Goal: Information Seeking & Learning: Learn about a topic

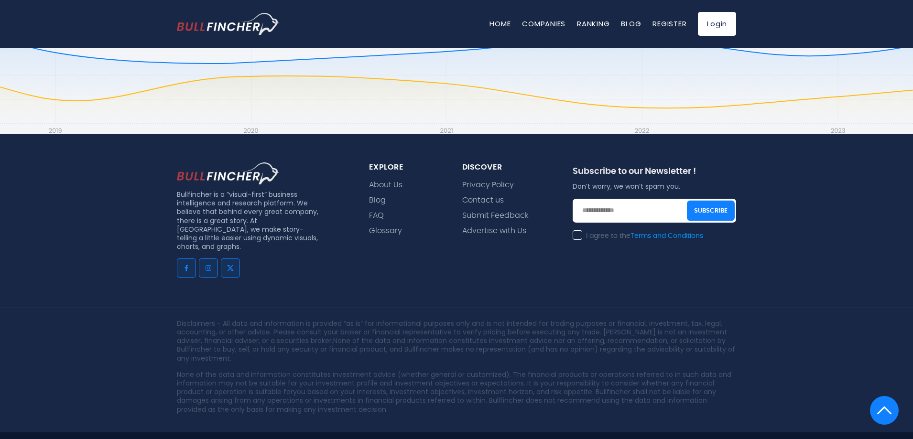
scroll to position [2146, 0]
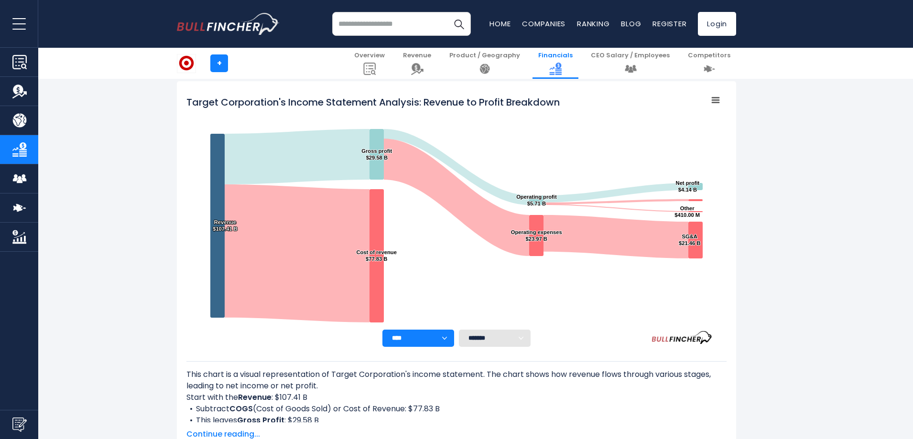
scroll to position [96, 0]
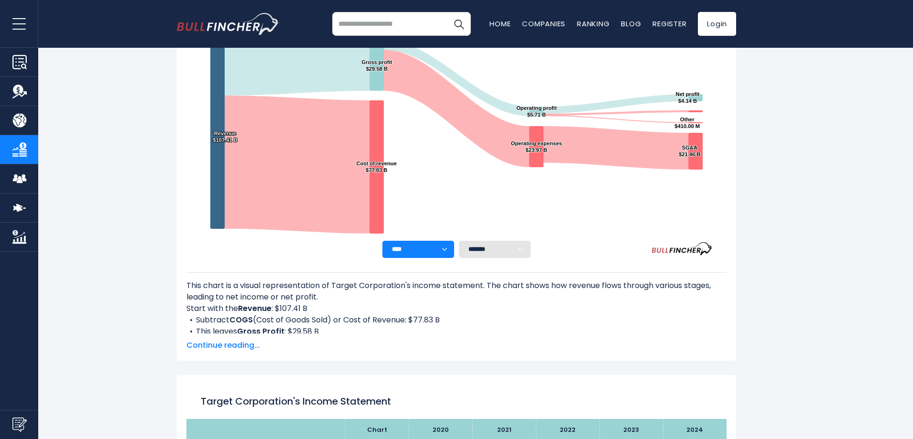
scroll to position [518, 0]
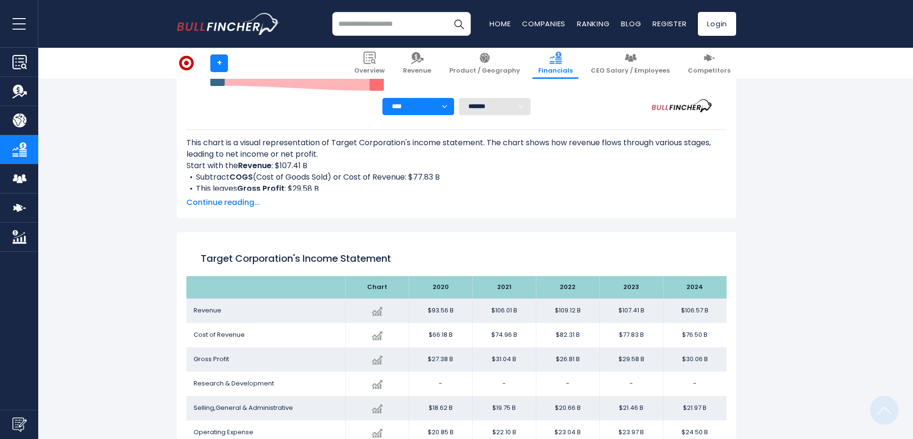
scroll to position [518, 0]
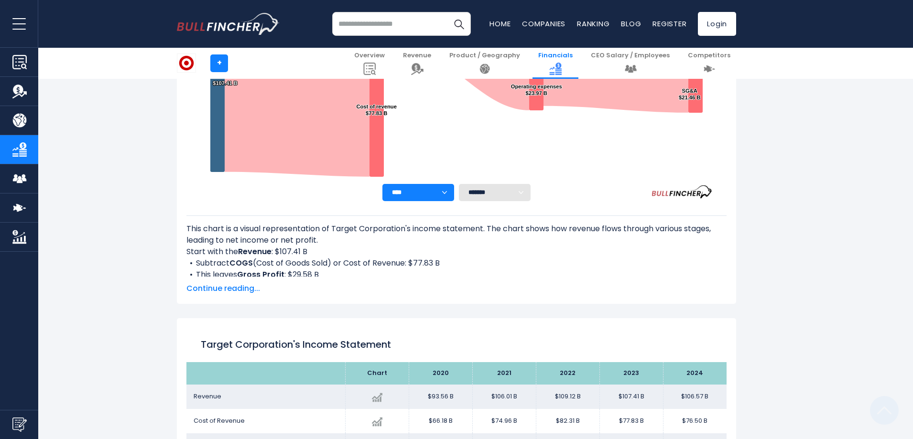
scroll to position [518, 0]
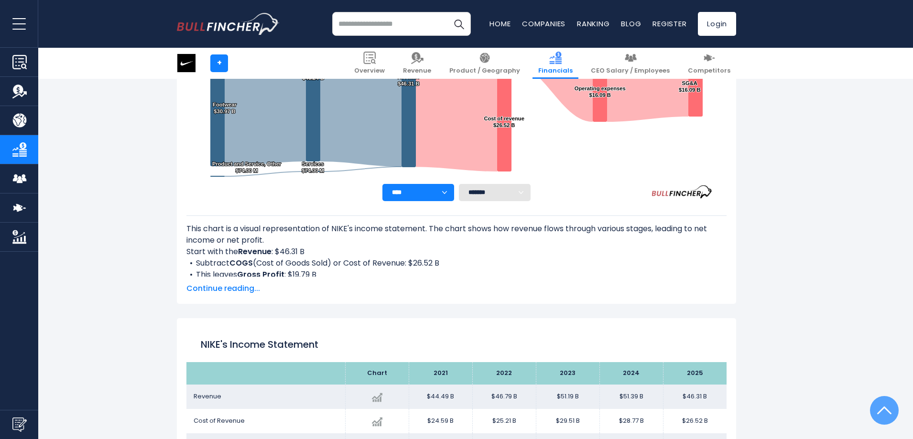
scroll to position [518, 0]
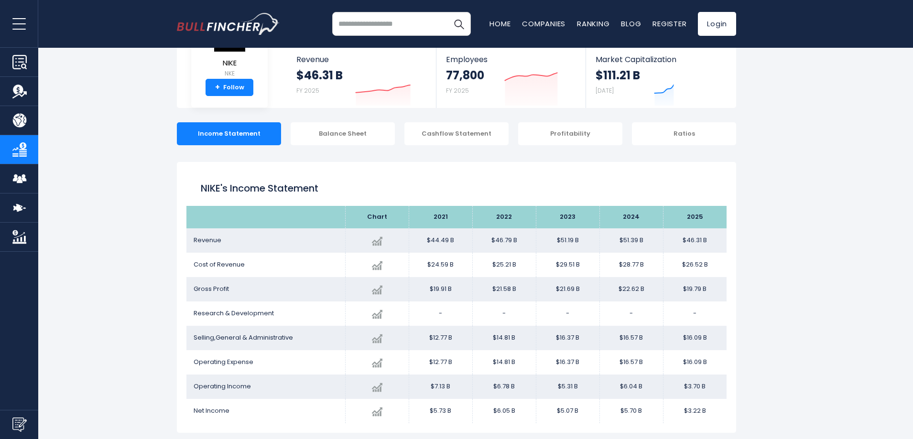
scroll to position [135, 0]
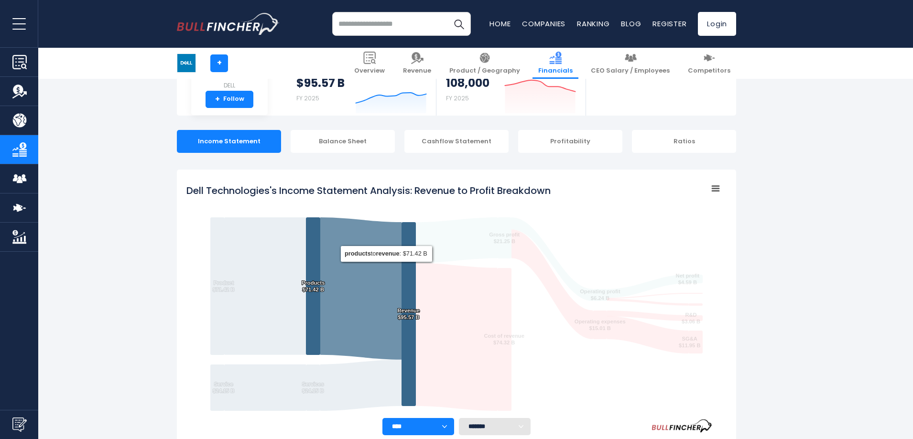
scroll to position [518, 0]
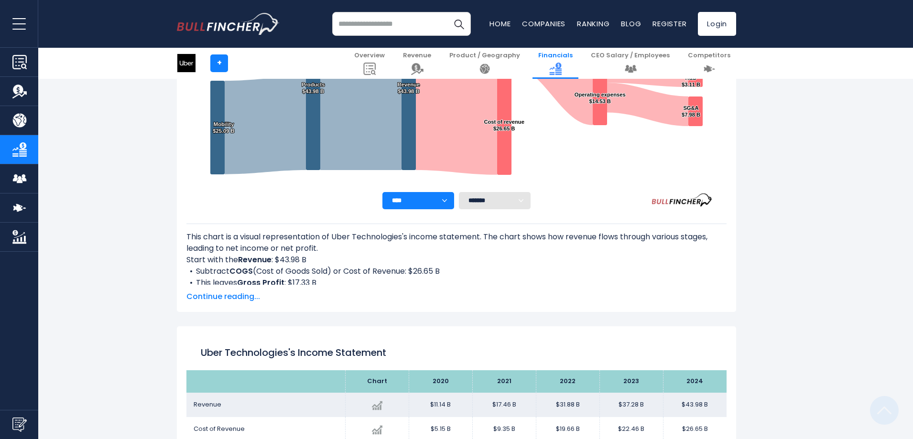
scroll to position [518, 0]
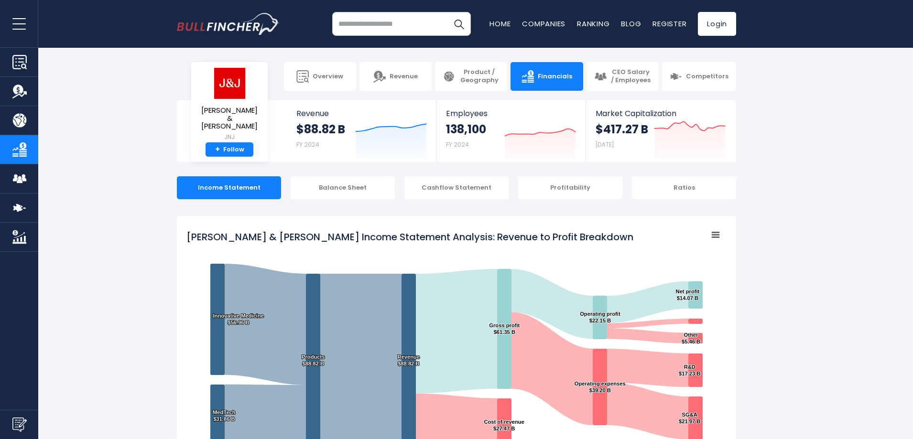
scroll to position [518, 0]
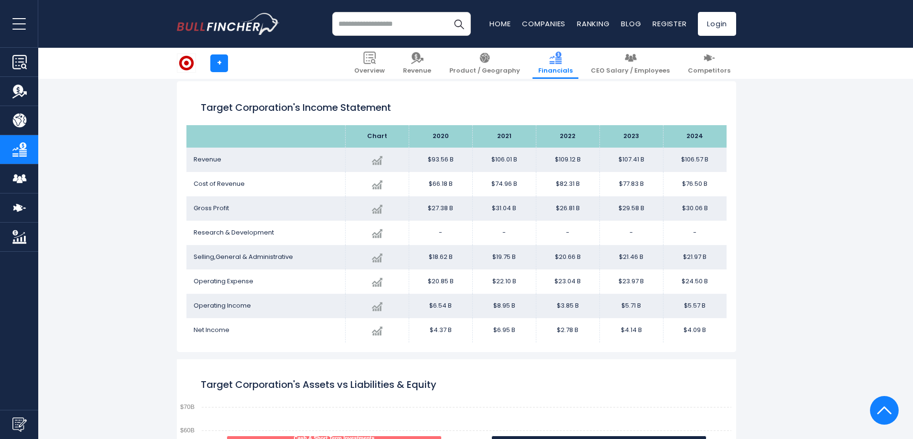
scroll to position [518, 0]
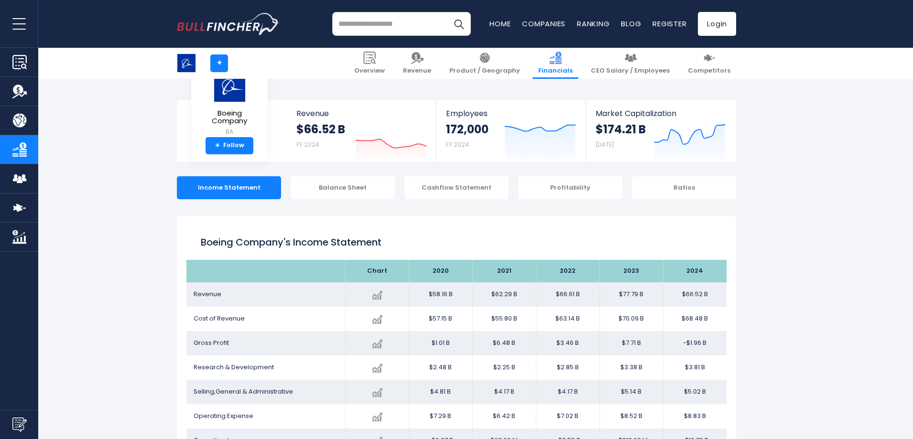
scroll to position [135, 0]
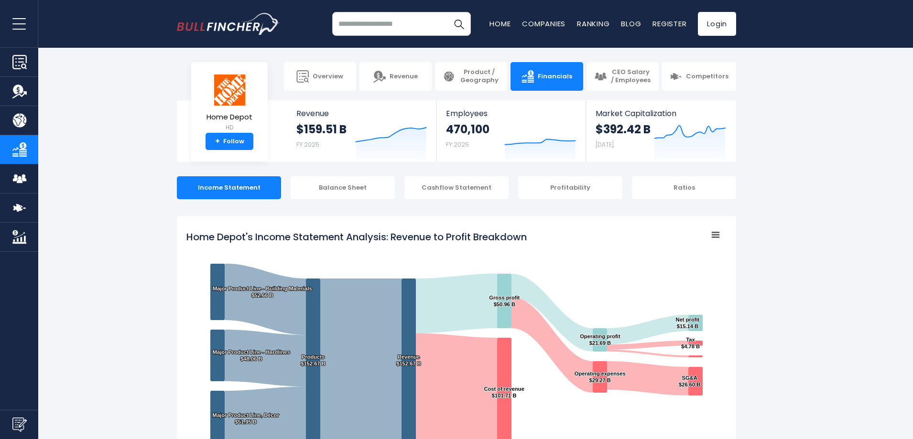
scroll to position [518, 0]
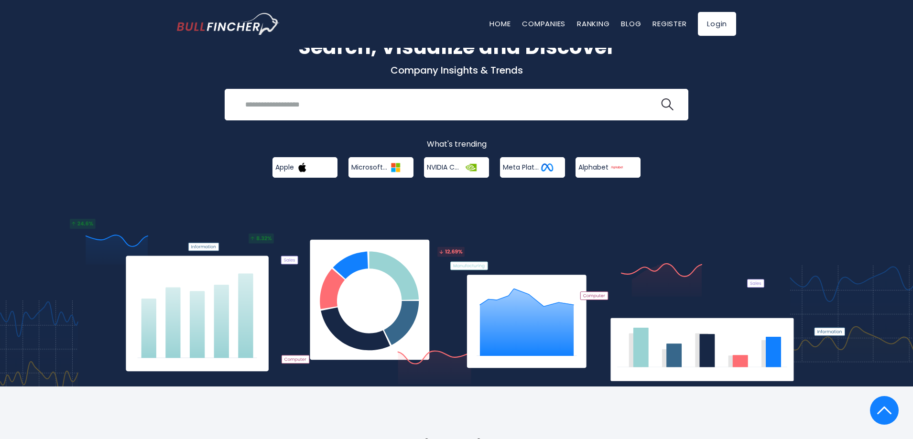
scroll to position [42, 0]
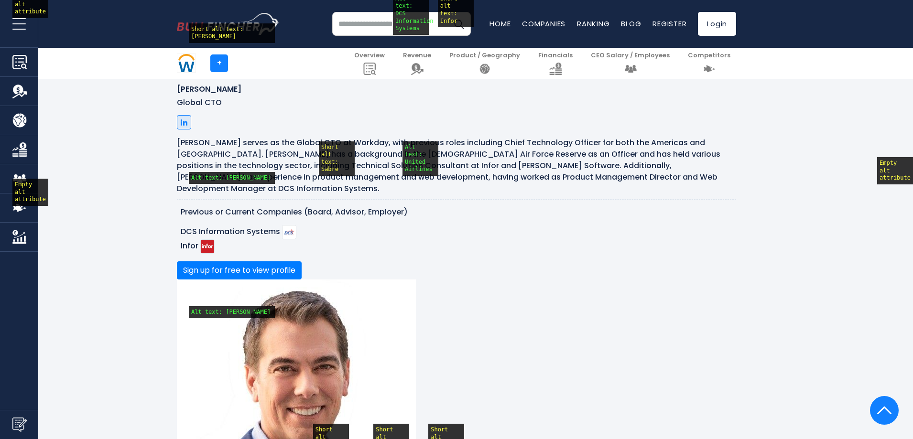
scroll to position [1243, 0]
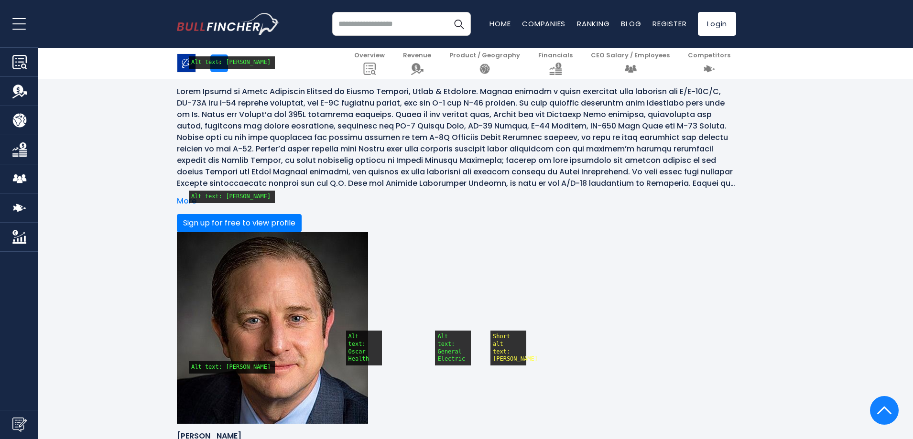
scroll to position [1339, 0]
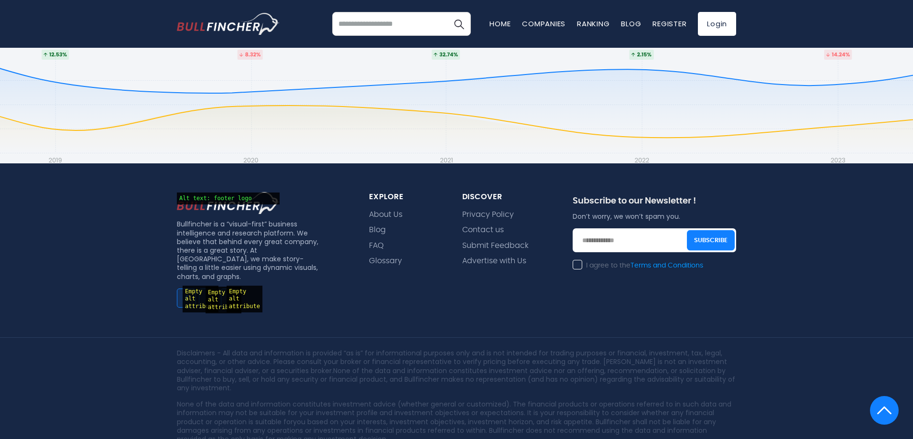
scroll to position [1345, 0]
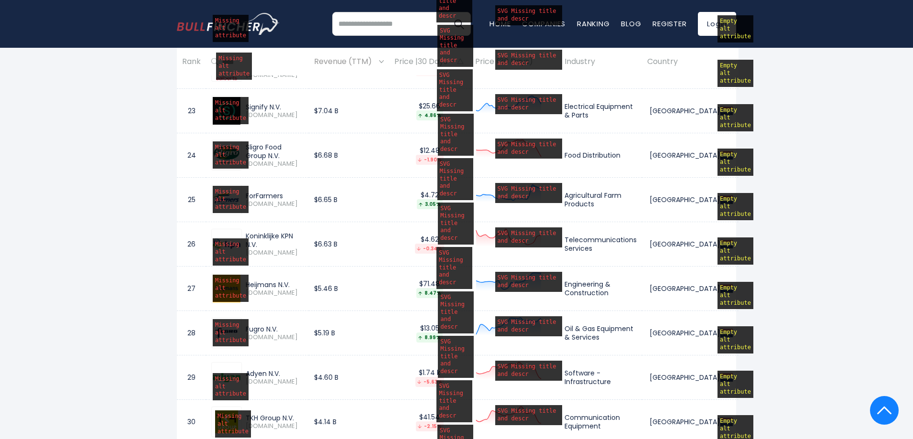
scroll to position [1530, 0]
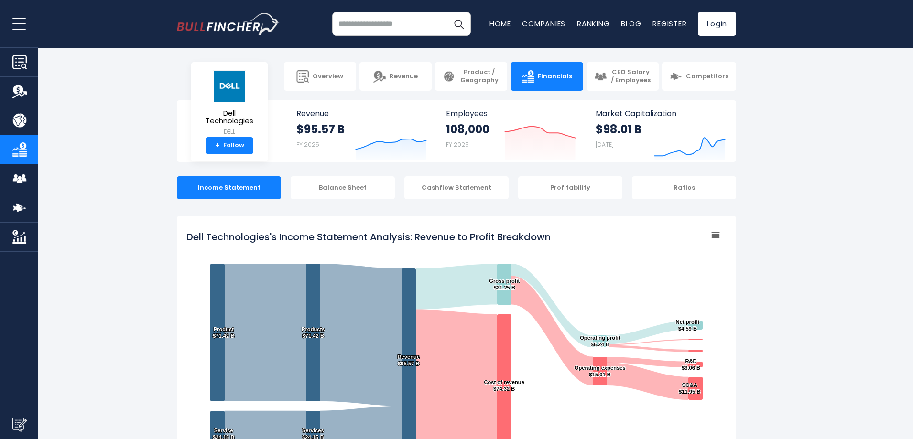
scroll to position [518, 0]
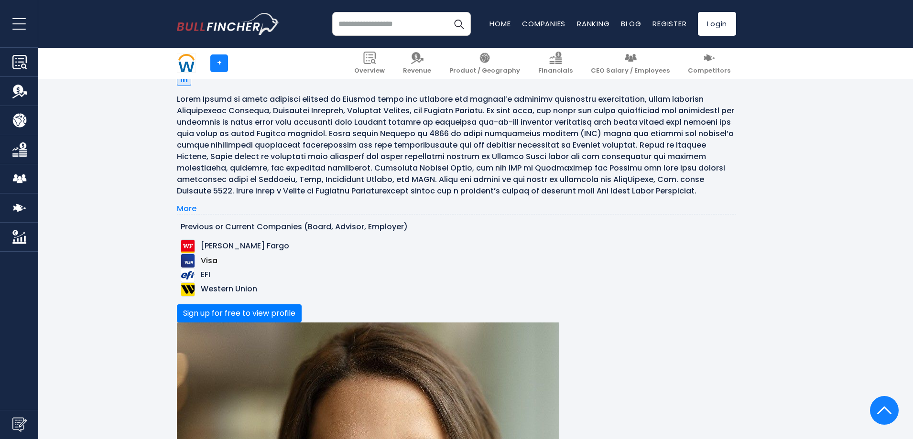
scroll to position [3850, 0]
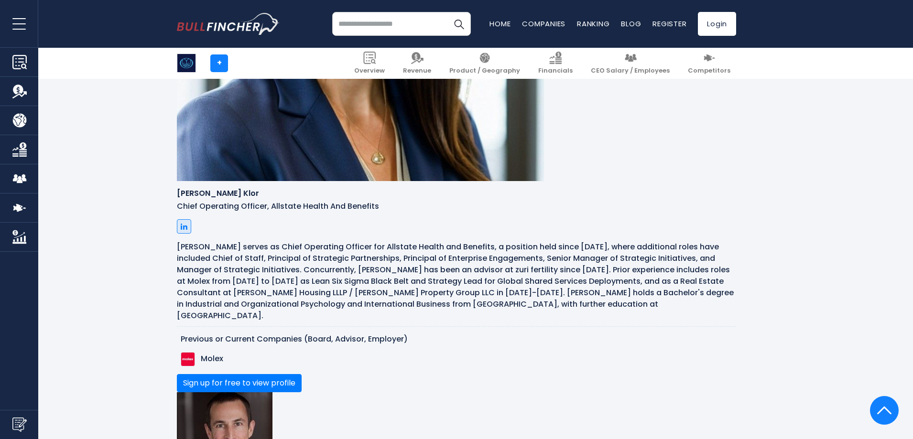
scroll to position [1865, 0]
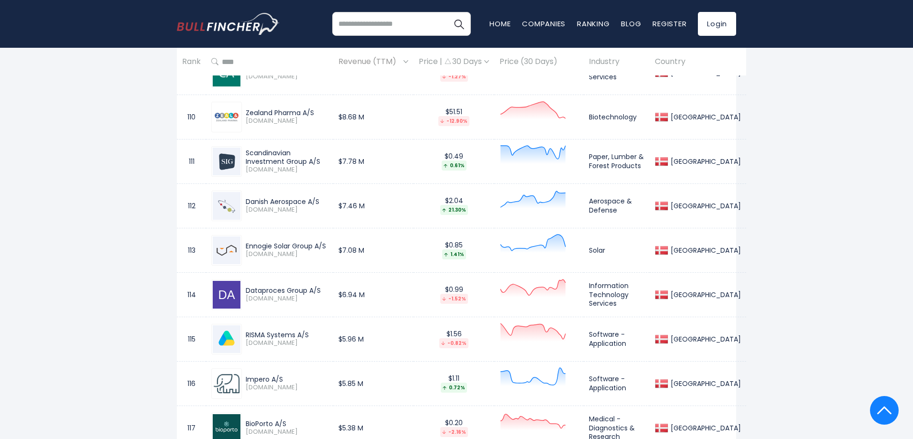
scroll to position [5354, 0]
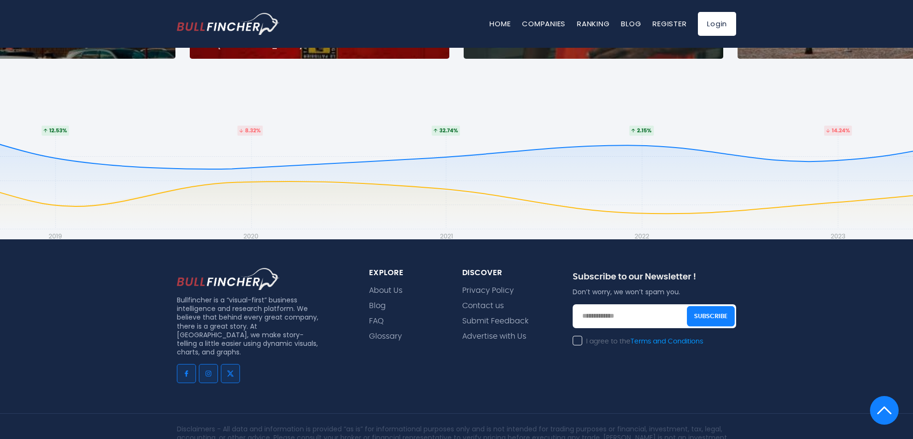
scroll to position [2146, 0]
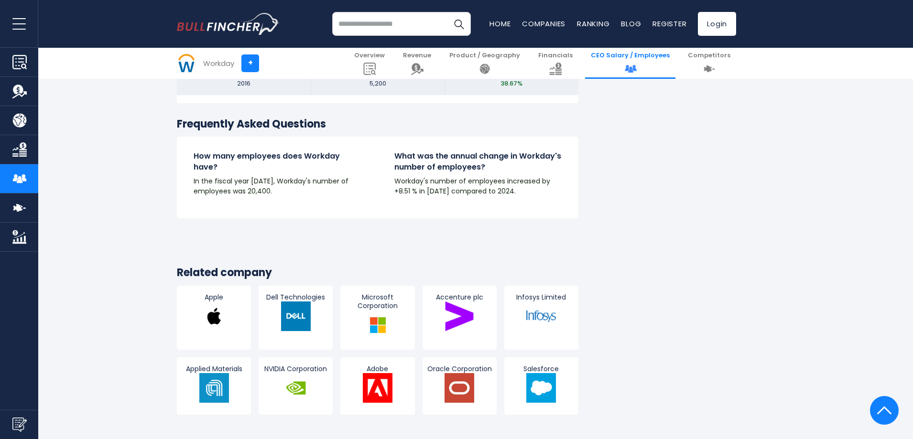
scroll to position [1100, 0]
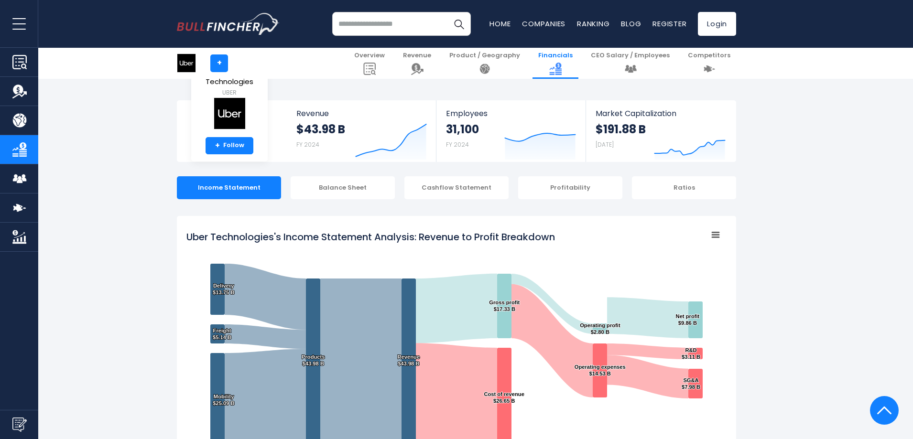
scroll to position [518, 0]
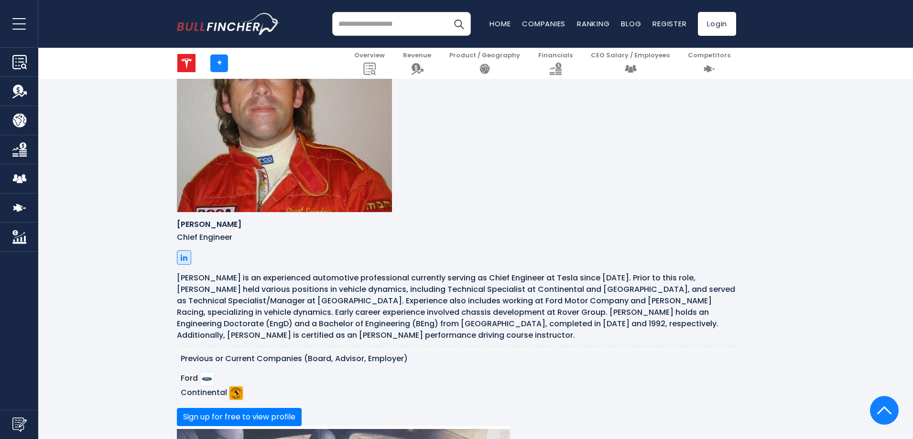
scroll to position [1243, 0]
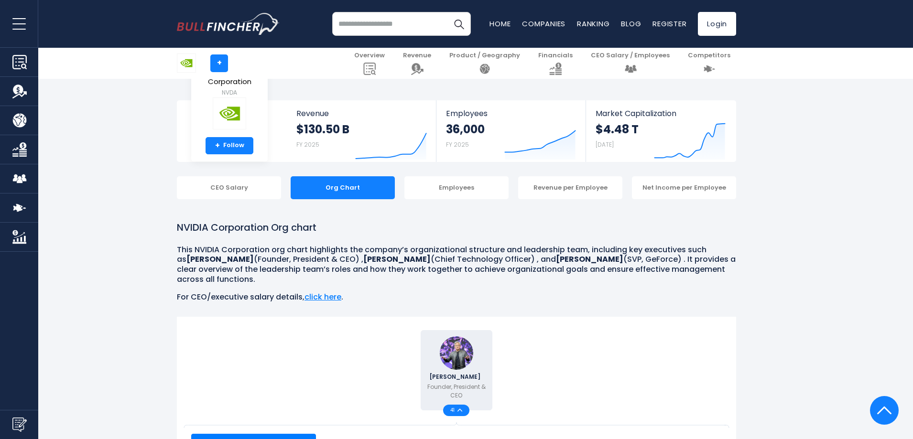
scroll to position [335, 0]
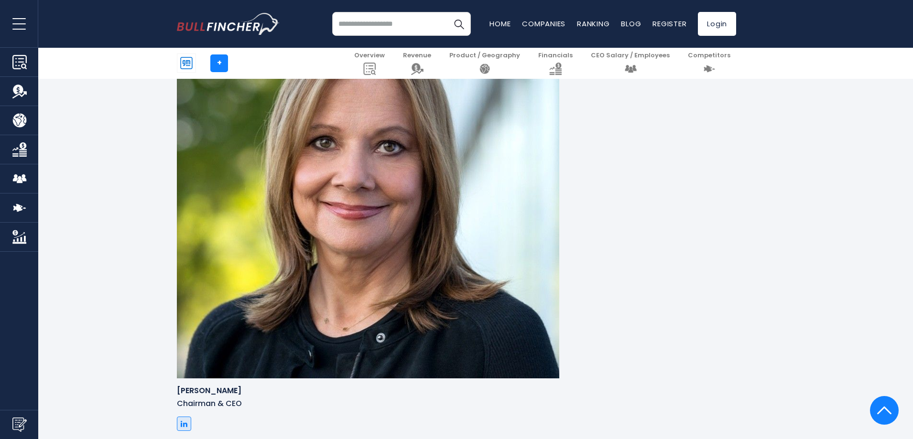
scroll to position [1052, 0]
